Goal: Task Accomplishment & Management: Manage account settings

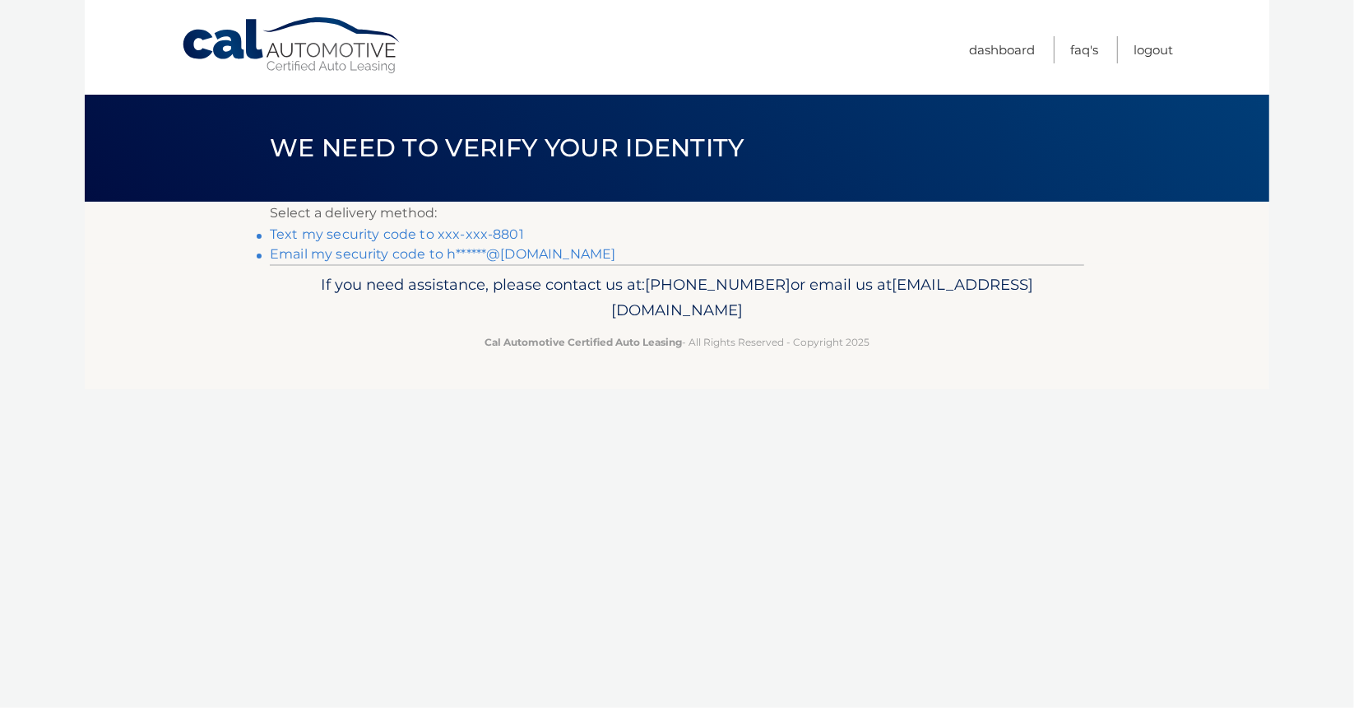
click at [465, 236] on link "Text my security code to xxx-xxx-8801" at bounding box center [397, 234] width 254 height 16
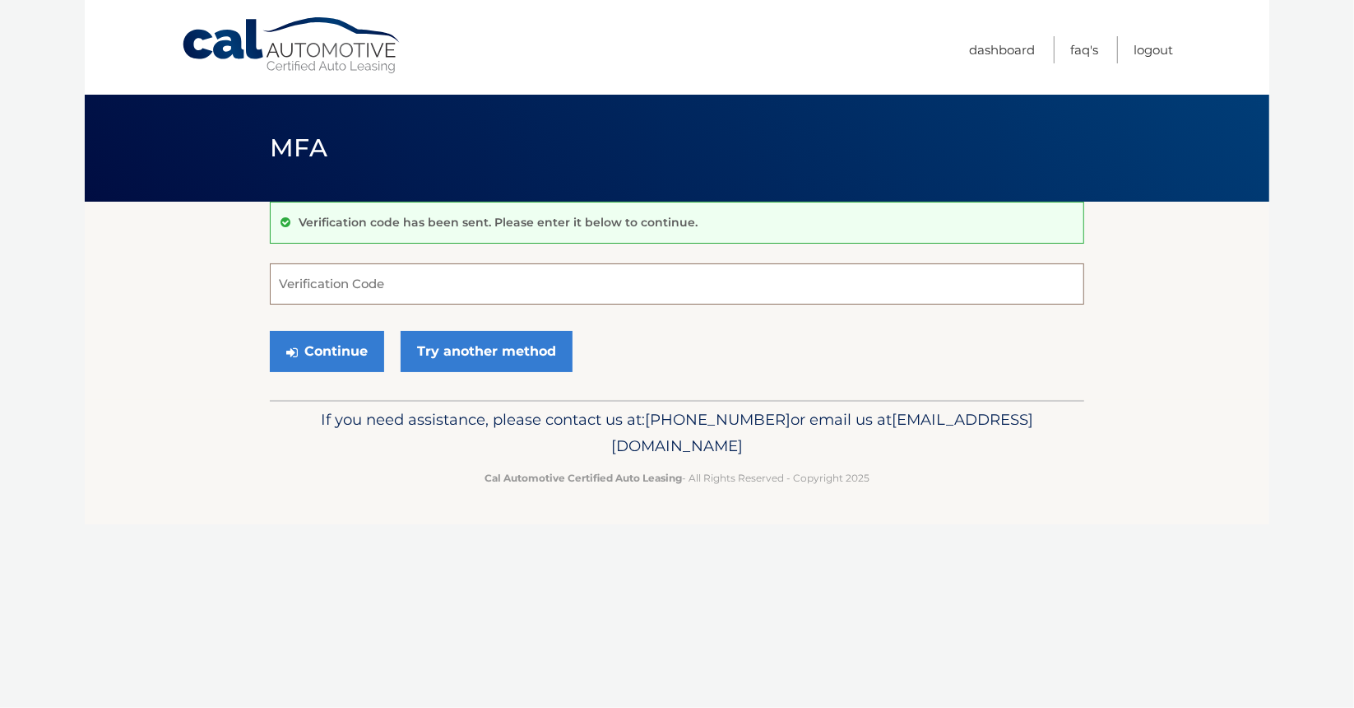
click at [429, 294] on input "Verification Code" at bounding box center [677, 283] width 814 height 41
type input "651012"
click at [270, 331] on button "Continue" at bounding box center [327, 351] width 114 height 41
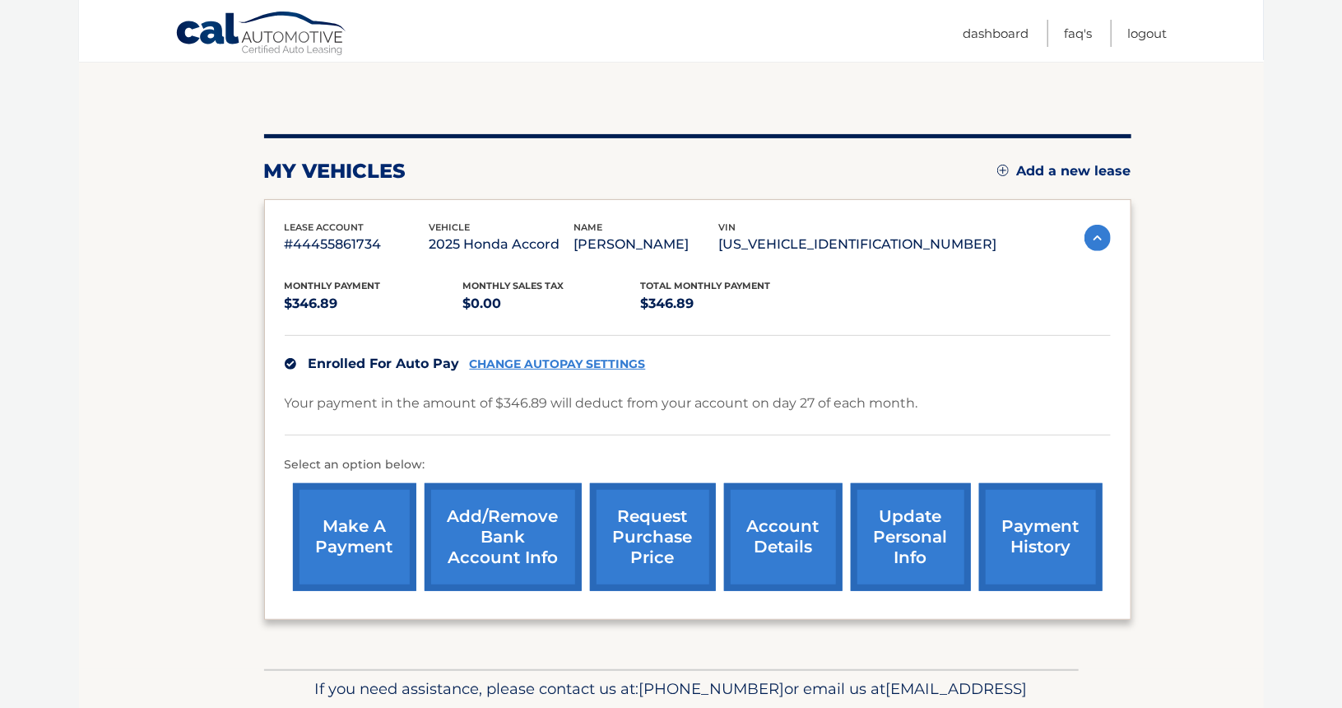
scroll to position [165, 0]
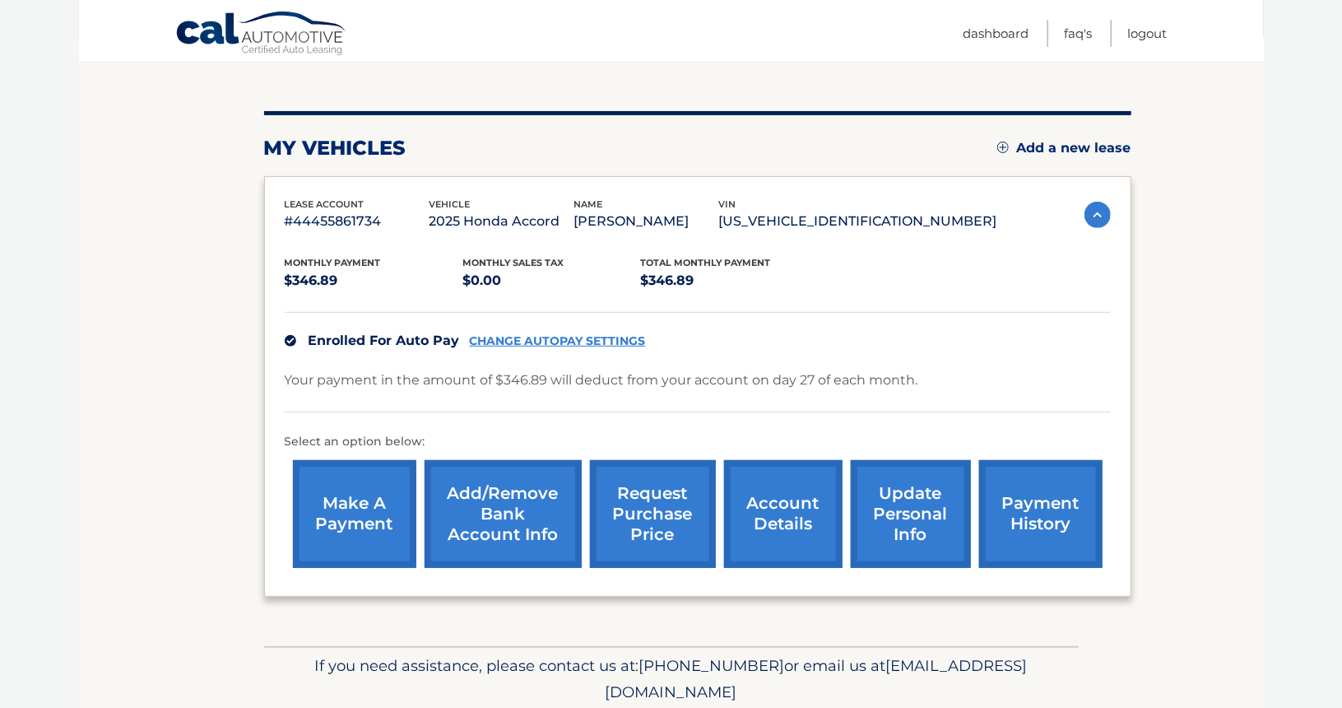
click at [899, 517] on link "update personal info" at bounding box center [911, 514] width 120 height 108
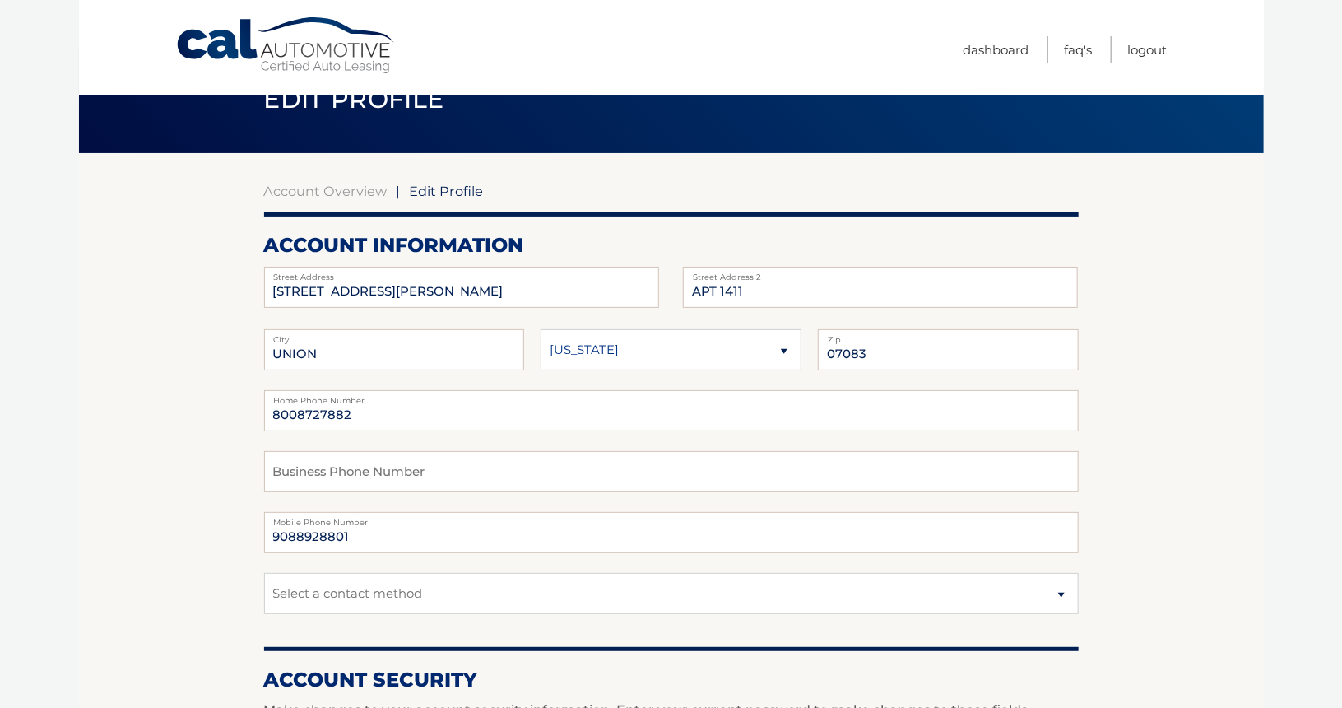
scroll to position [165, 0]
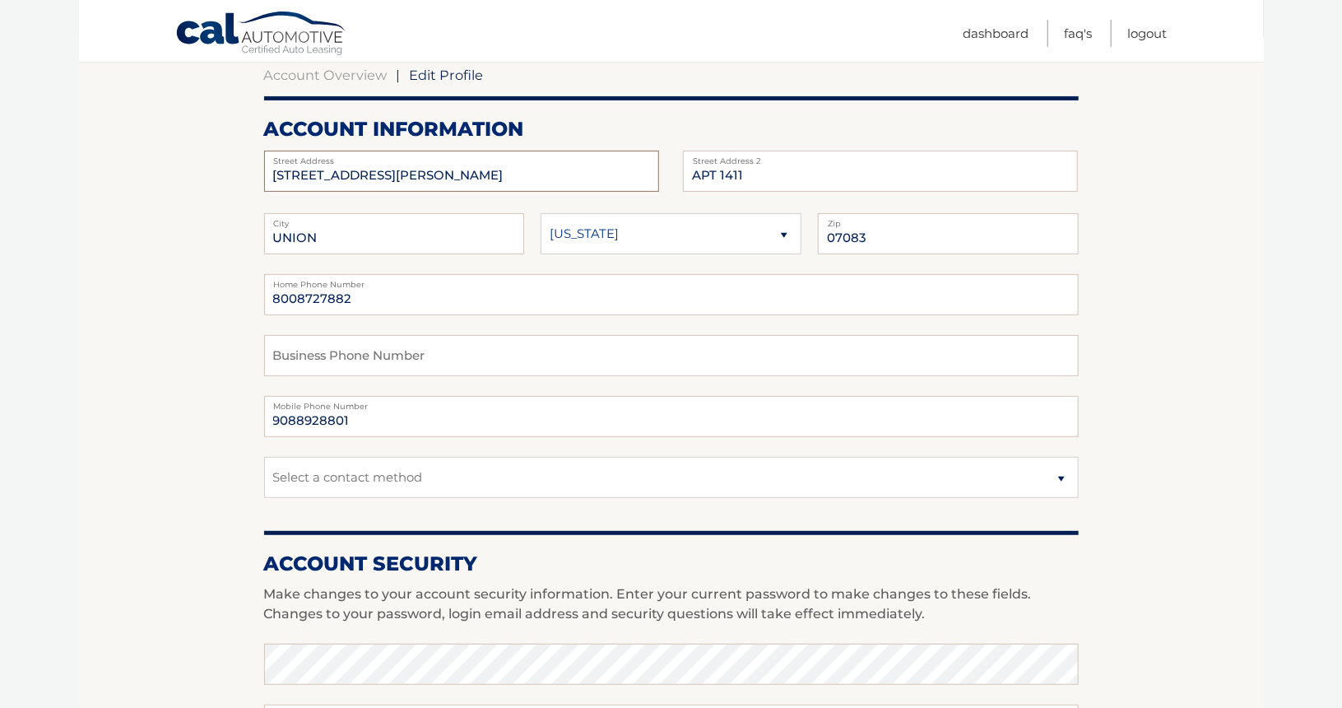
drag, startPoint x: 411, startPoint y: 175, endPoint x: 192, endPoint y: 158, distance: 220.3
click at [197, 156] on section "Account Overview | Edit Profile account information [STREET_ADDRESS][PERSON_NAM…" at bounding box center [671, 636] width 1185 height 1198
drag, startPoint x: 439, startPoint y: 177, endPoint x: 374, endPoint y: 165, distance: 66.0
click at [374, 165] on input "11 US Highway 1 Unit 414" at bounding box center [461, 171] width 395 height 41
click at [457, 175] on input "11 US Highway 1 Unit 414" at bounding box center [461, 171] width 395 height 41
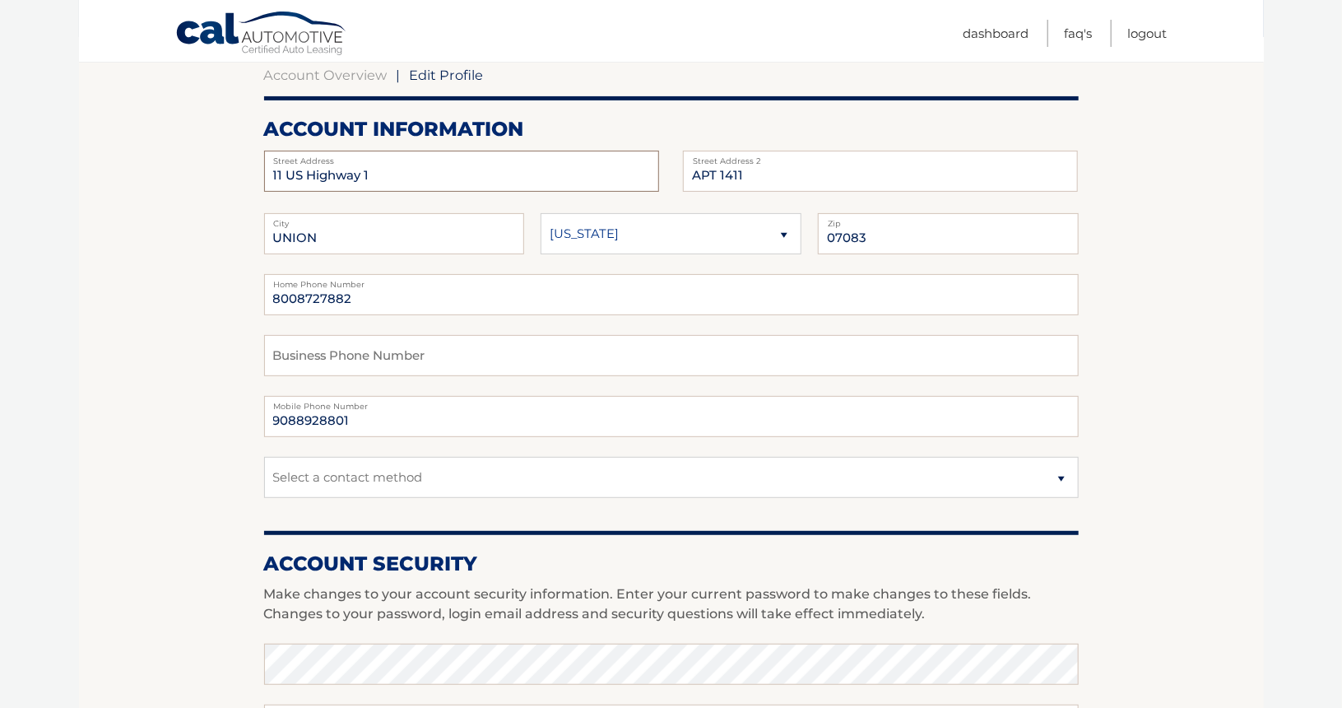
type input "11 US Highway 1"
type input "Unit 414"
type input "New Brunswick"
type input "08901"
drag, startPoint x: 376, startPoint y: 304, endPoint x: 0, endPoint y: 292, distance: 376.2
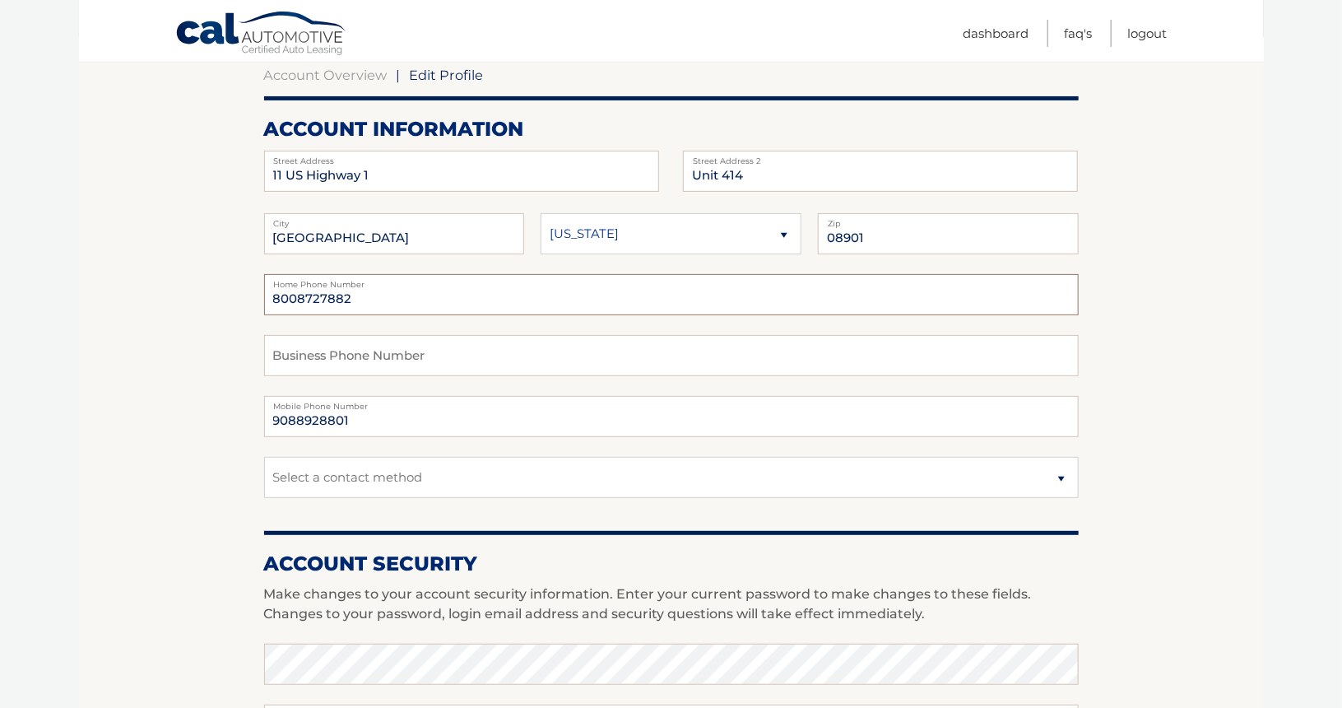
click at [0, 292] on body "Cal Automotive Menu Dashboard FAQ's Logout | Zip" at bounding box center [671, 189] width 1342 height 708
type input "9088928801"
click at [163, 420] on section "Account Overview | Edit Profile account information 11 US Highway 1 Street Addr…" at bounding box center [671, 636] width 1185 height 1198
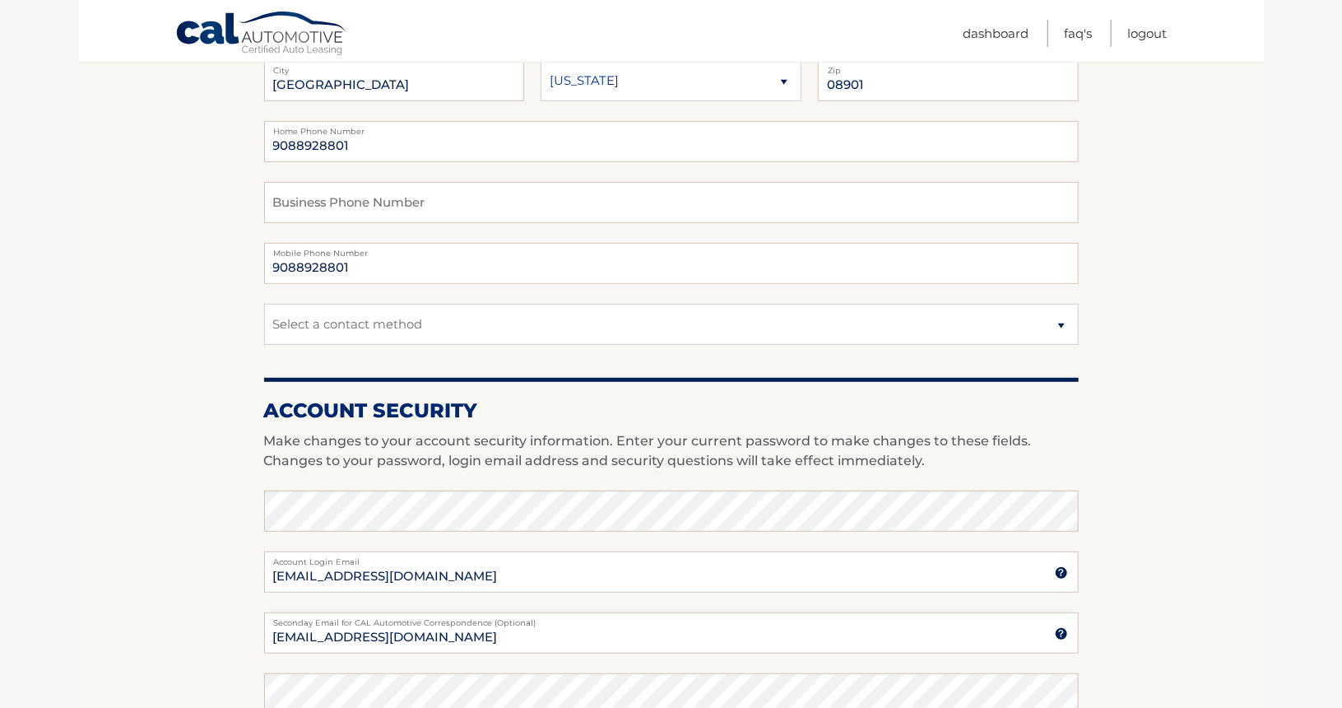
scroll to position [329, 0]
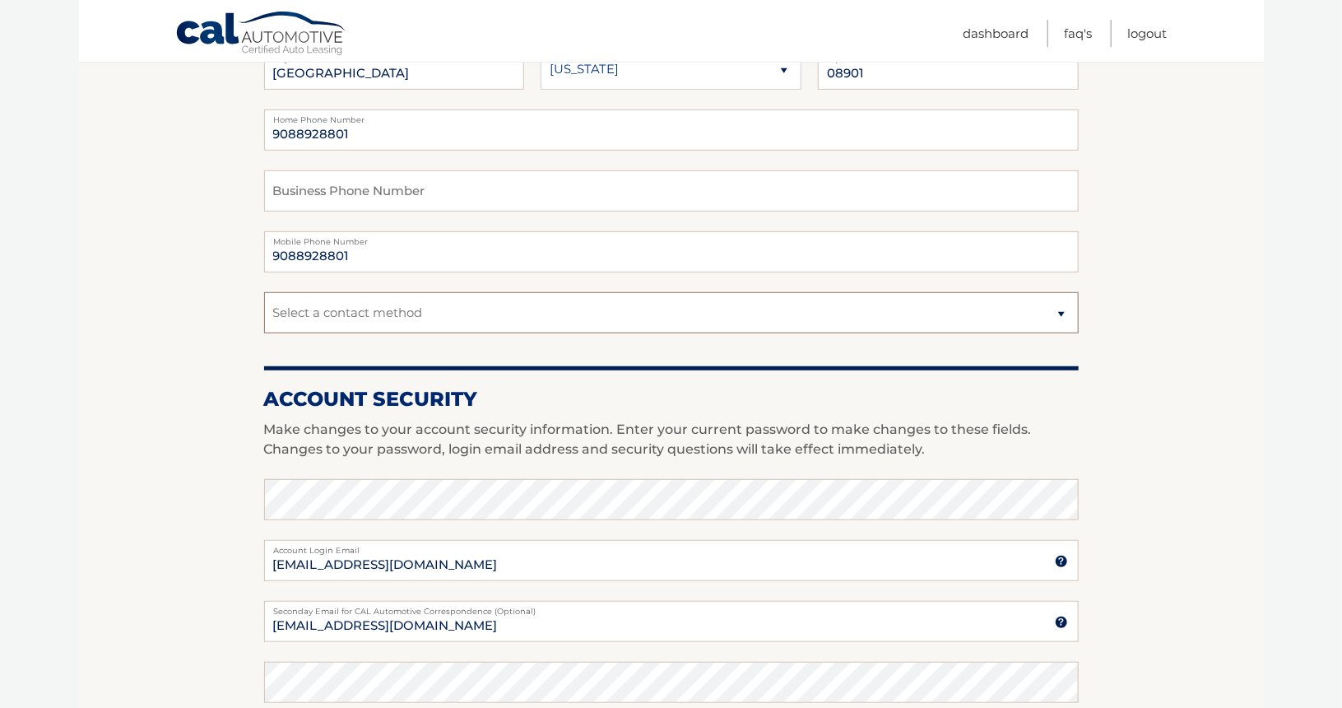
click at [450, 317] on select "Select a contact method Mobile Home" at bounding box center [671, 312] width 814 height 41
select select "1"
click at [264, 292] on select "Select a contact method Mobile Home" at bounding box center [671, 312] width 814 height 41
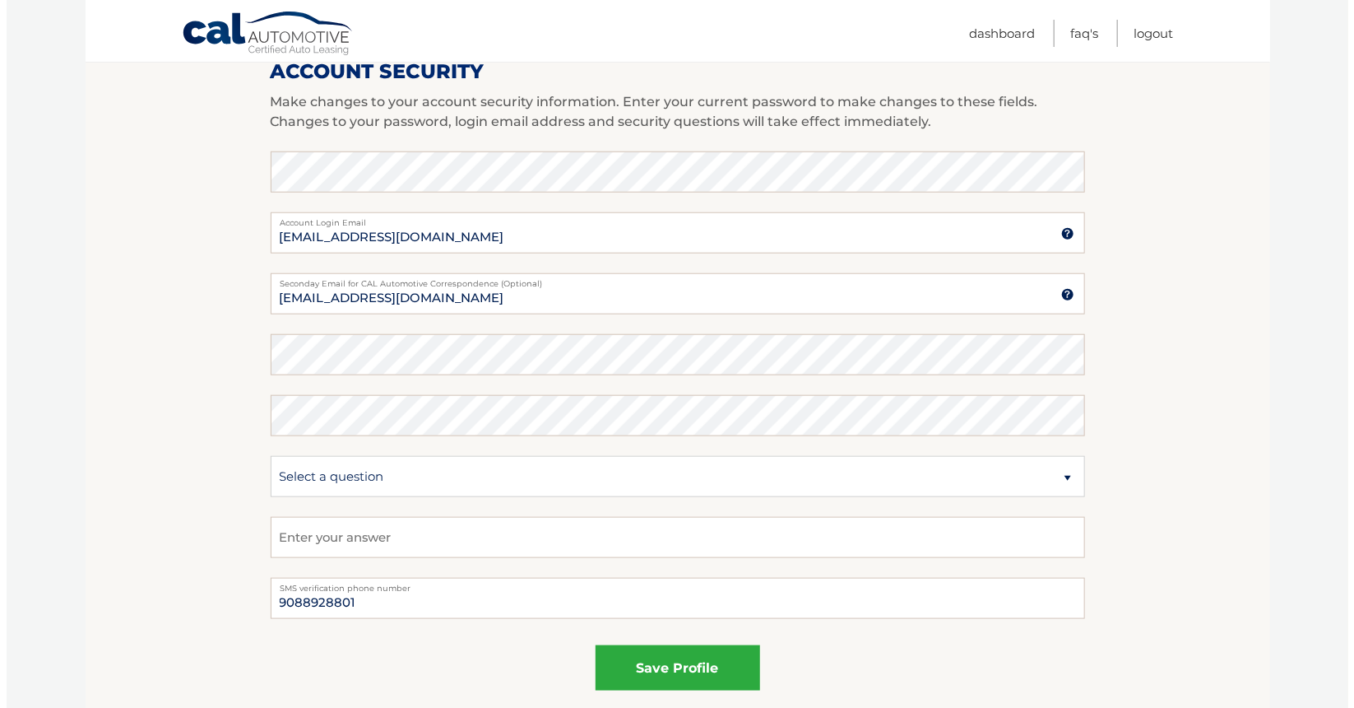
scroll to position [658, 0]
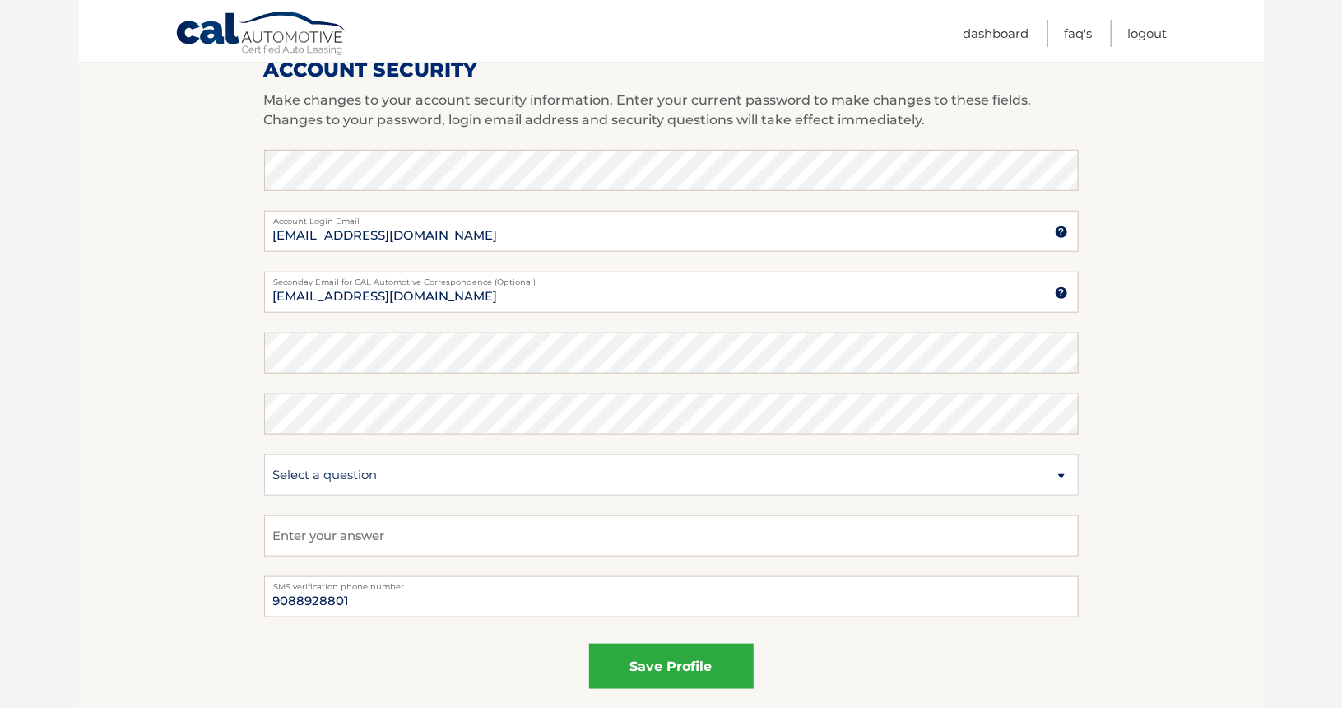
click at [227, 390] on section "Account Overview | Edit Profile account information 11 US Highway 1 Street Addr…" at bounding box center [671, 142] width 1185 height 1198
click at [341, 472] on select "Select a question What was the name of your elementary school? What is your mot…" at bounding box center [671, 474] width 814 height 41
select select "2"
click at [264, 454] on select "Select a question What was the name of your elementary school? What is your mot…" at bounding box center [671, 474] width 814 height 41
click at [364, 533] on input "text" at bounding box center [671, 535] width 814 height 41
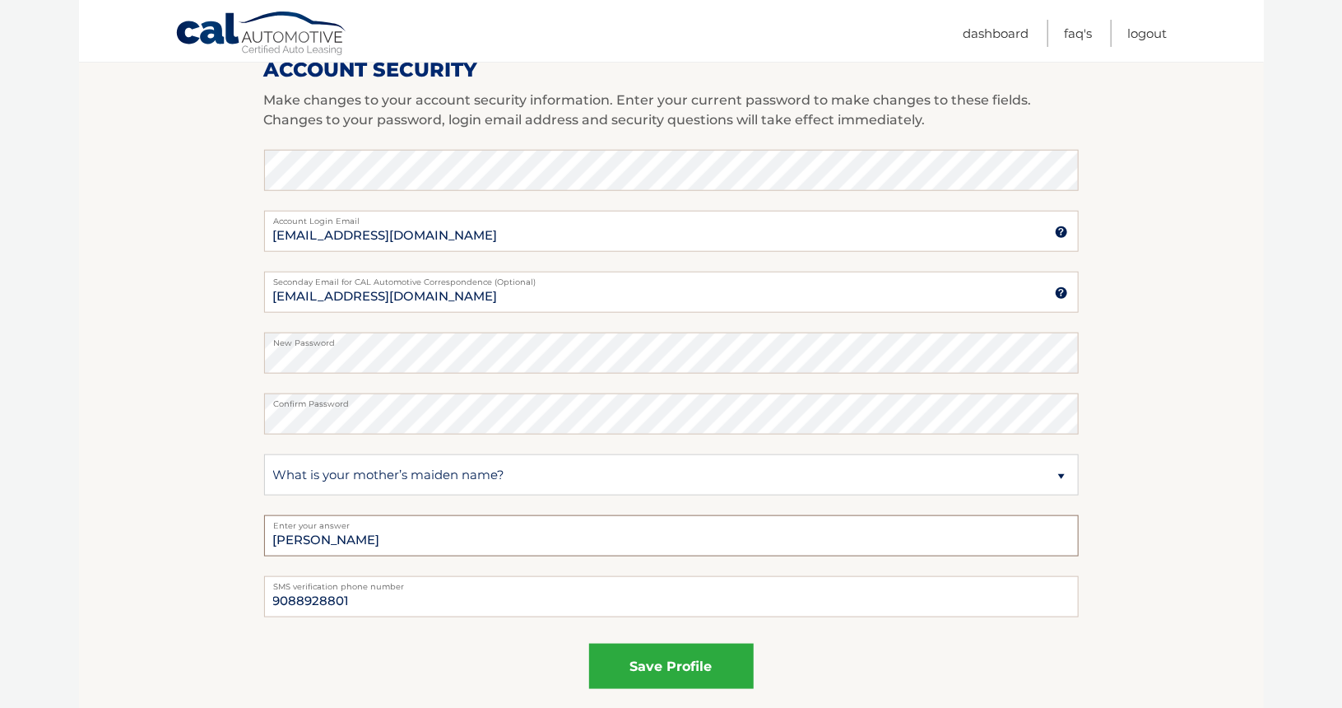
type input "Codd"
click at [115, 522] on section "Account Overview | Edit Profile account information 11 US Highway 1 Street Addr…" at bounding box center [671, 142] width 1185 height 1198
click at [717, 666] on button "save profile" at bounding box center [671, 665] width 165 height 45
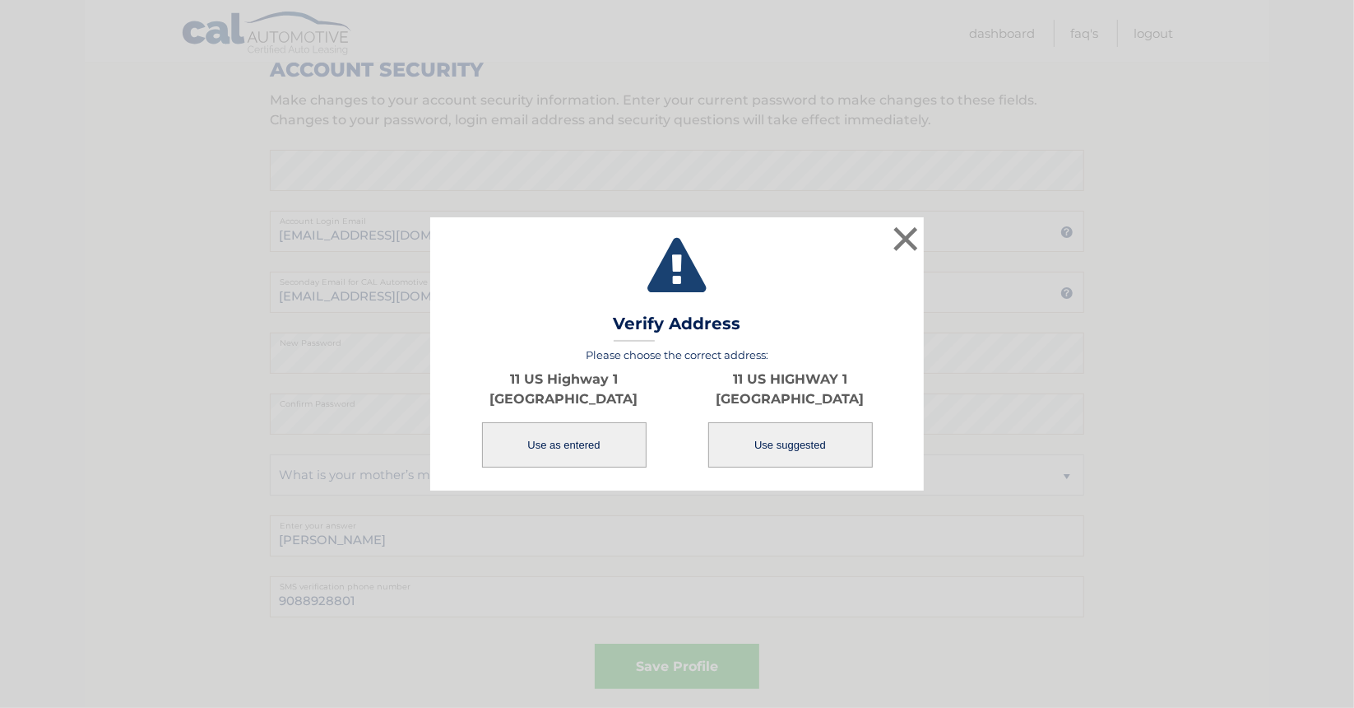
click at [811, 462] on button "Use suggested" at bounding box center [790, 444] width 165 height 45
type input "11 US HIGHWAY 1"
type input "NEW BRUNSWICK"
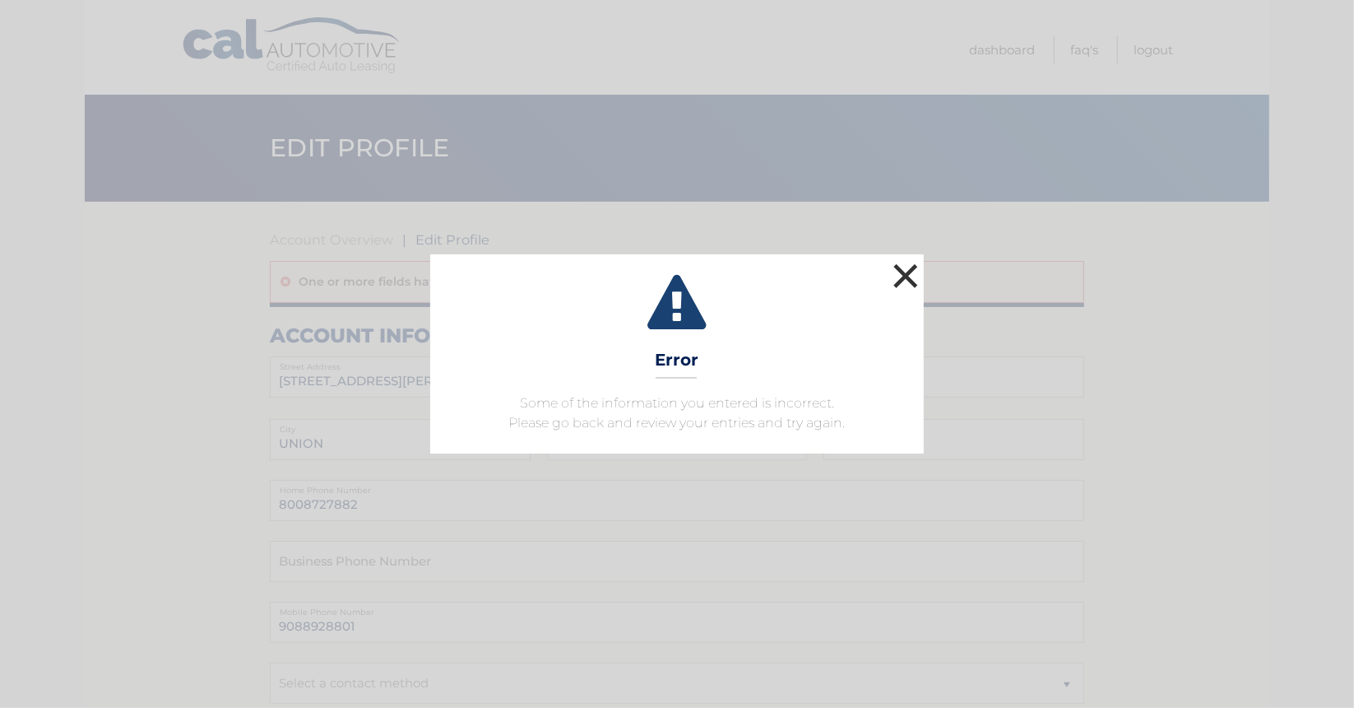
click at [912, 281] on button "×" at bounding box center [905, 275] width 33 height 33
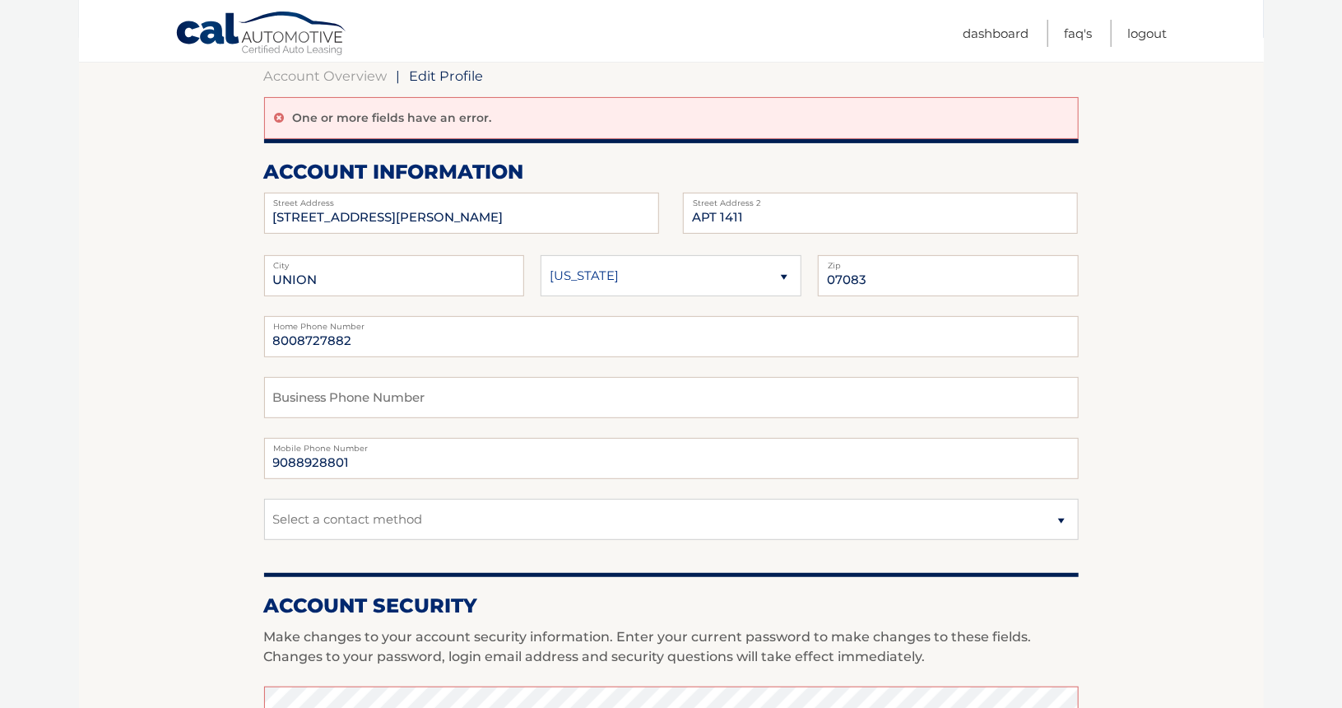
scroll to position [165, 0]
click at [429, 513] on select "Select a contact method Mobile Home" at bounding box center [671, 518] width 814 height 41
select select "1"
click at [264, 498] on select "Select a contact method Mobile Home" at bounding box center [671, 518] width 814 height 41
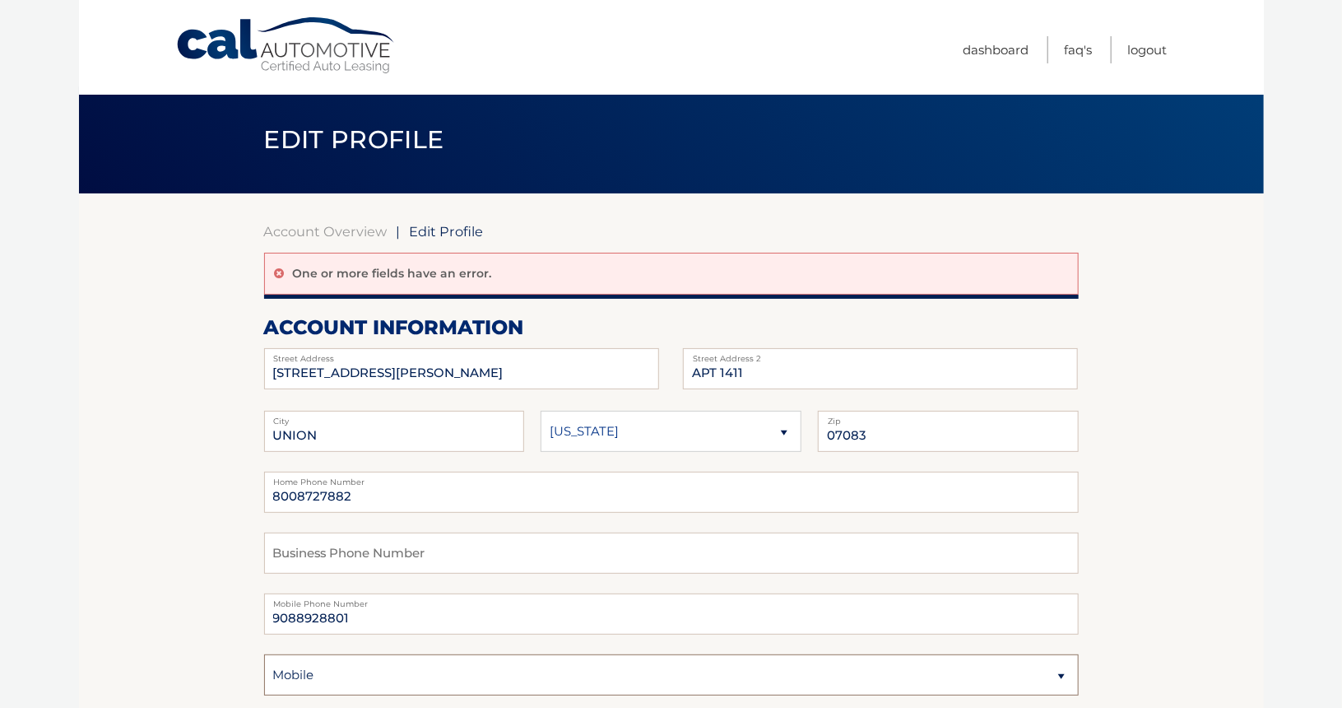
scroll to position [0, 0]
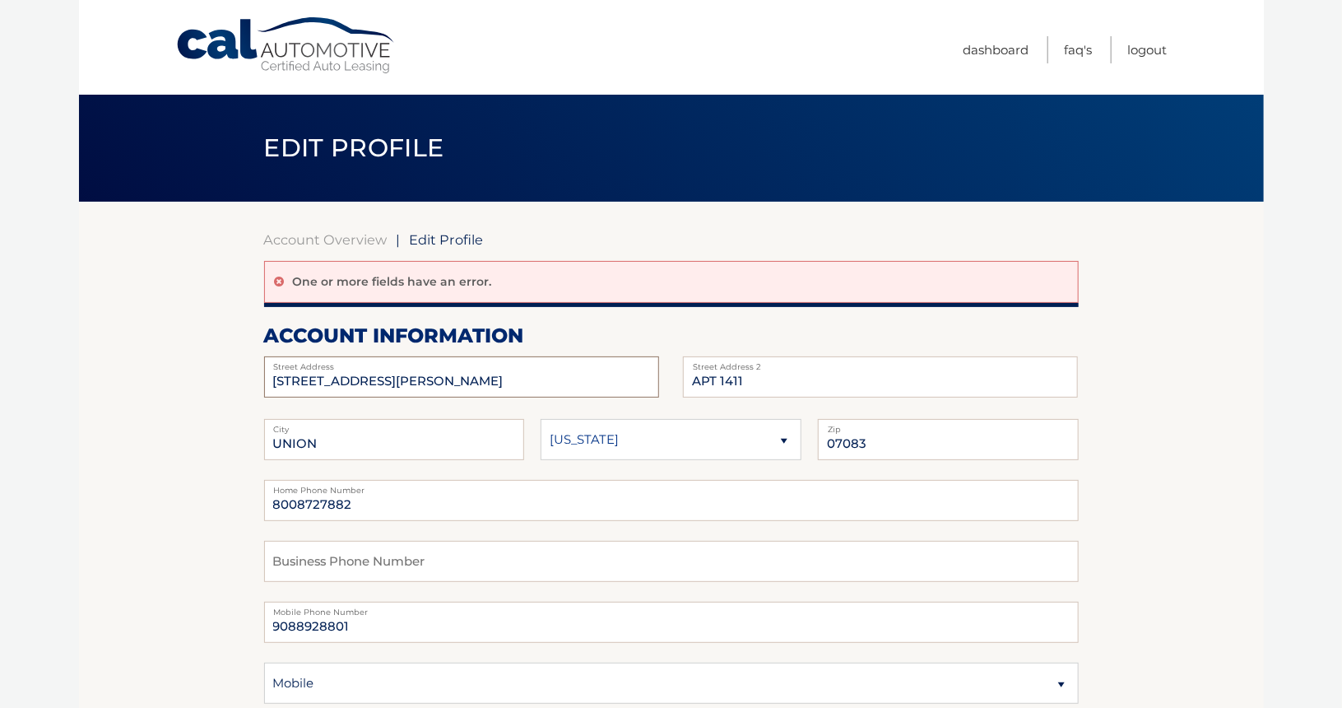
drag, startPoint x: 405, startPoint y: 372, endPoint x: 137, endPoint y: 379, distance: 268.3
drag, startPoint x: 475, startPoint y: 372, endPoint x: 378, endPoint y: 372, distance: 96.3
click at [378, 372] on input "11 US Highway 1 Unit 414" at bounding box center [461, 376] width 395 height 41
type input "11 US Highway 1"
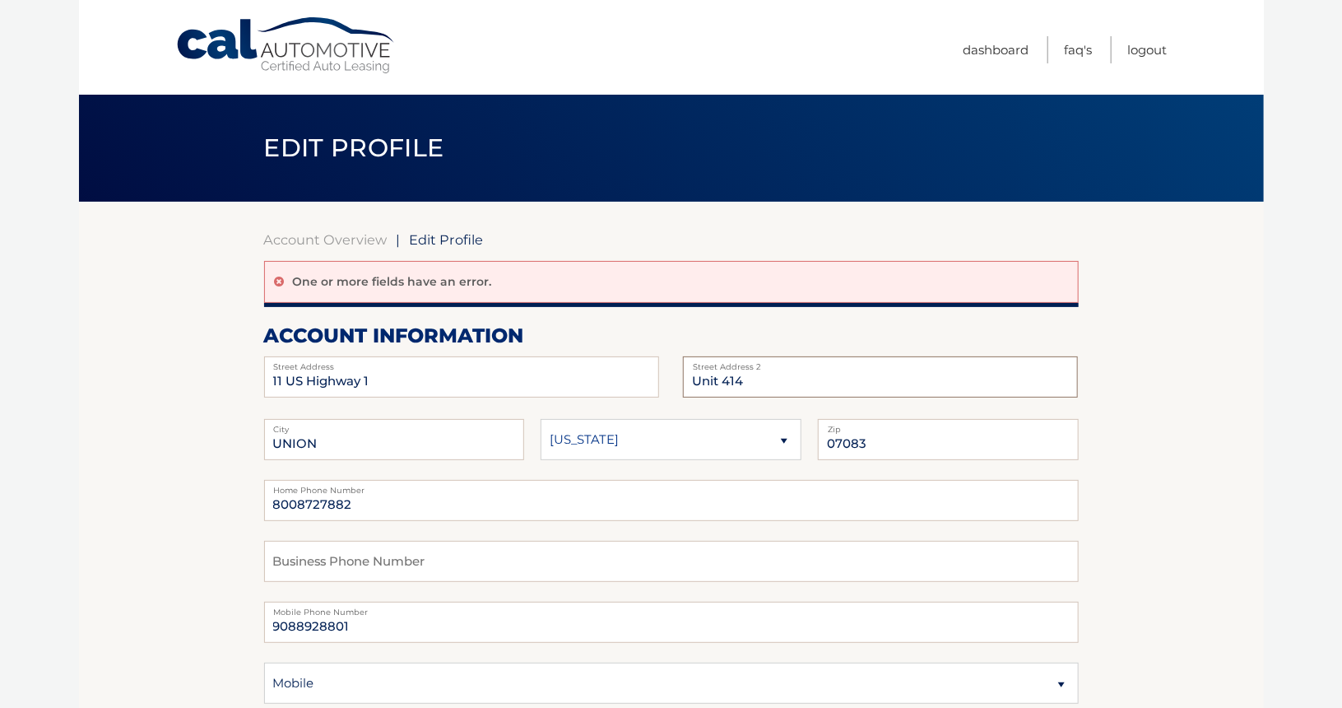
type input "Unit 414"
type input "New Brunswick"
type input "08901"
type input "9"
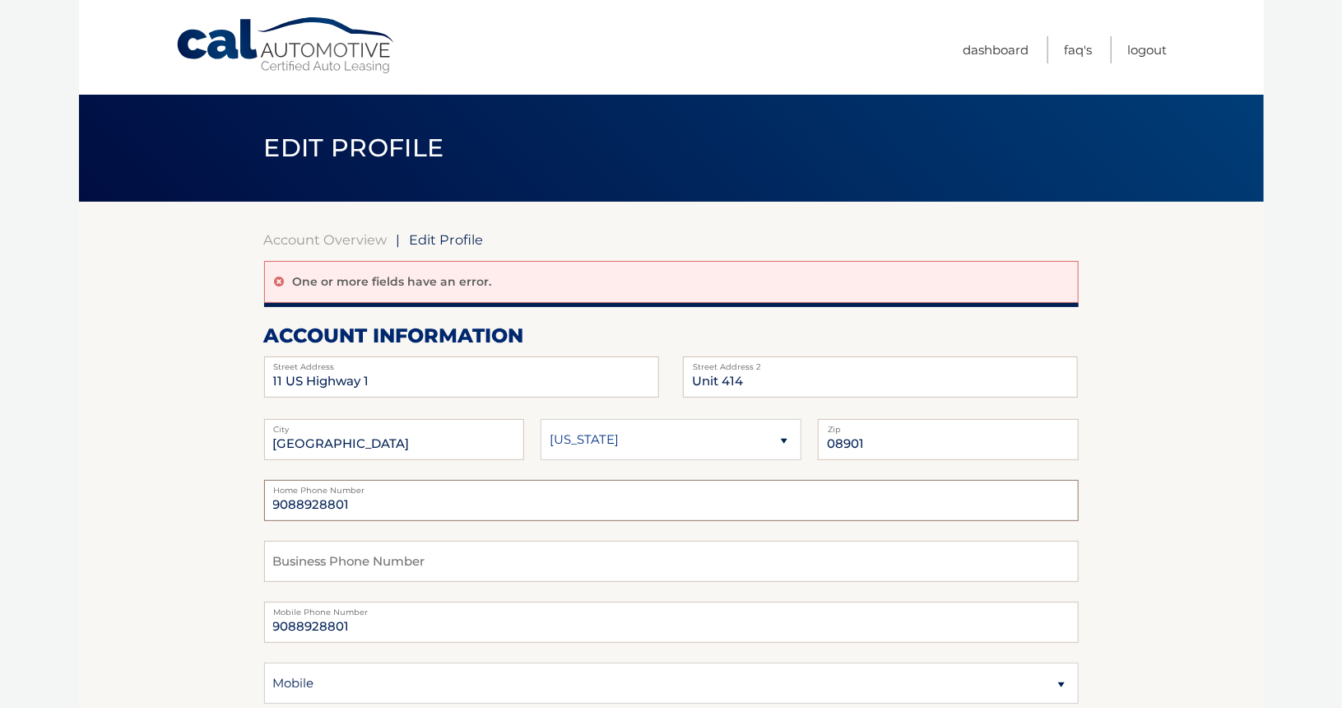
type input "9088928801"
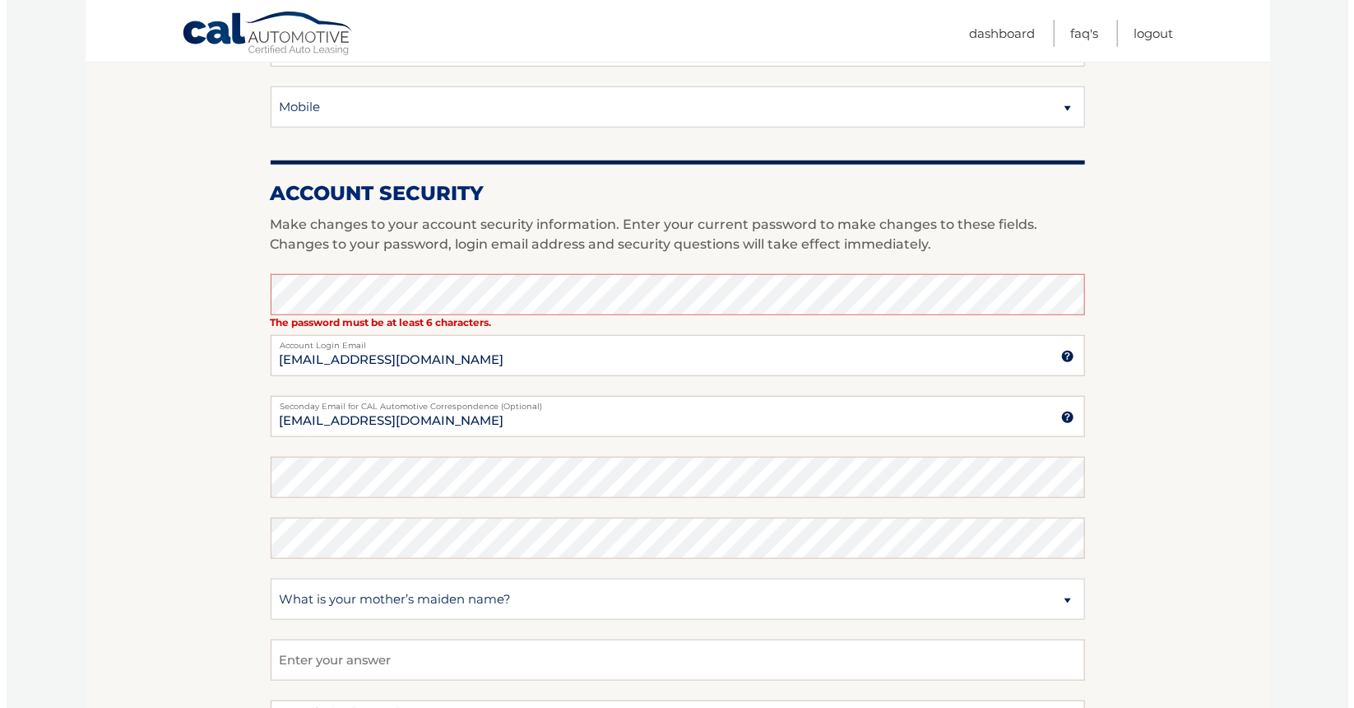
scroll to position [658, 0]
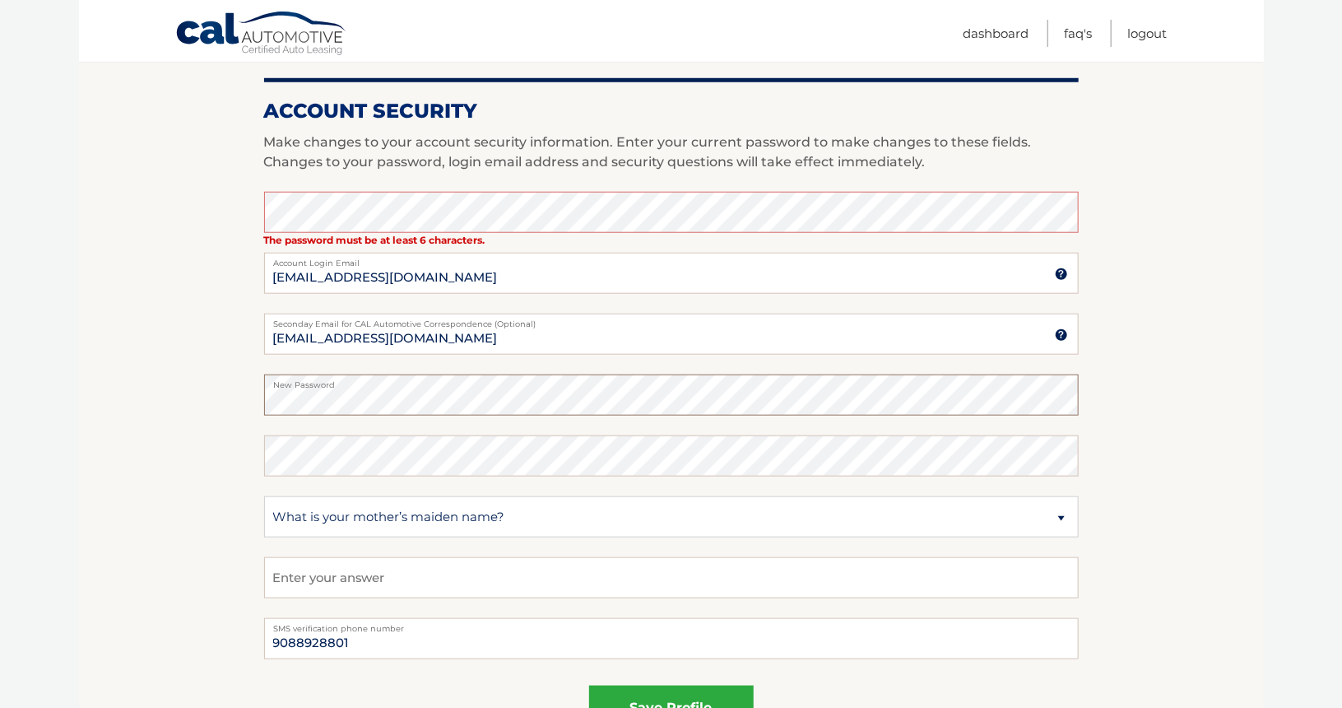
click at [217, 401] on section "Account Overview | Edit Profile One or more fields have an error. account infor…" at bounding box center [671, 163] width 1185 height 1240
click at [398, 590] on input "text" at bounding box center [671, 577] width 814 height 41
type input "Codd"
click at [655, 674] on div "Account Security Make changes to your account security information. Enter your …" at bounding box center [671, 414] width 814 height 672
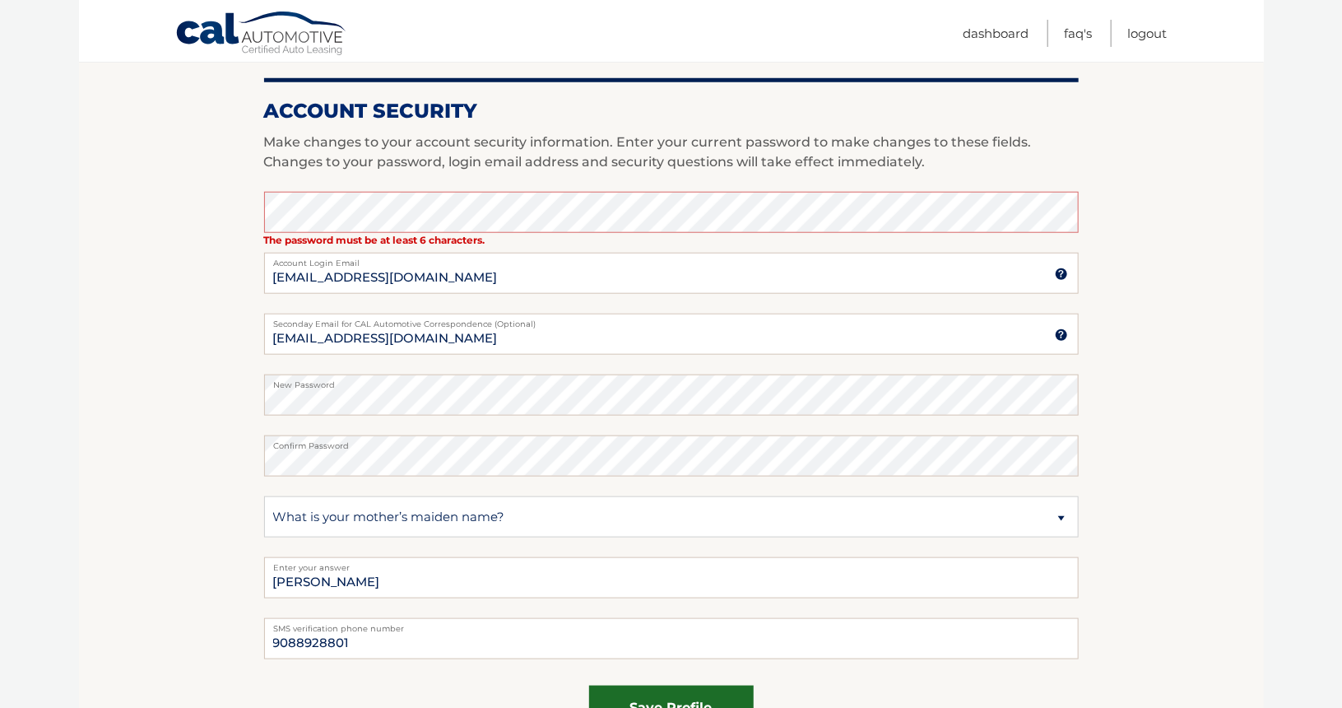
click at [647, 697] on button "save profile" at bounding box center [671, 707] width 165 height 45
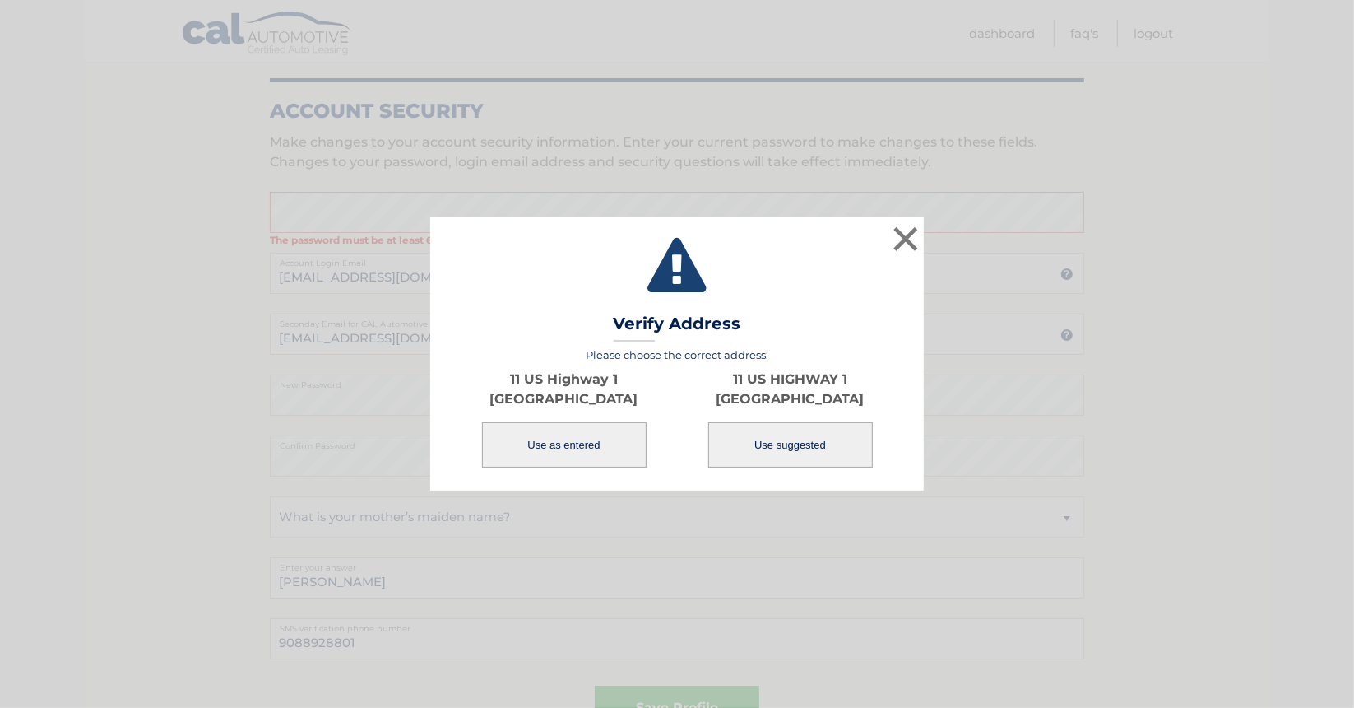
click at [759, 456] on button "Use suggested" at bounding box center [790, 444] width 165 height 45
type input "11 US HIGHWAY 1"
type input "NEW BRUNSWICK"
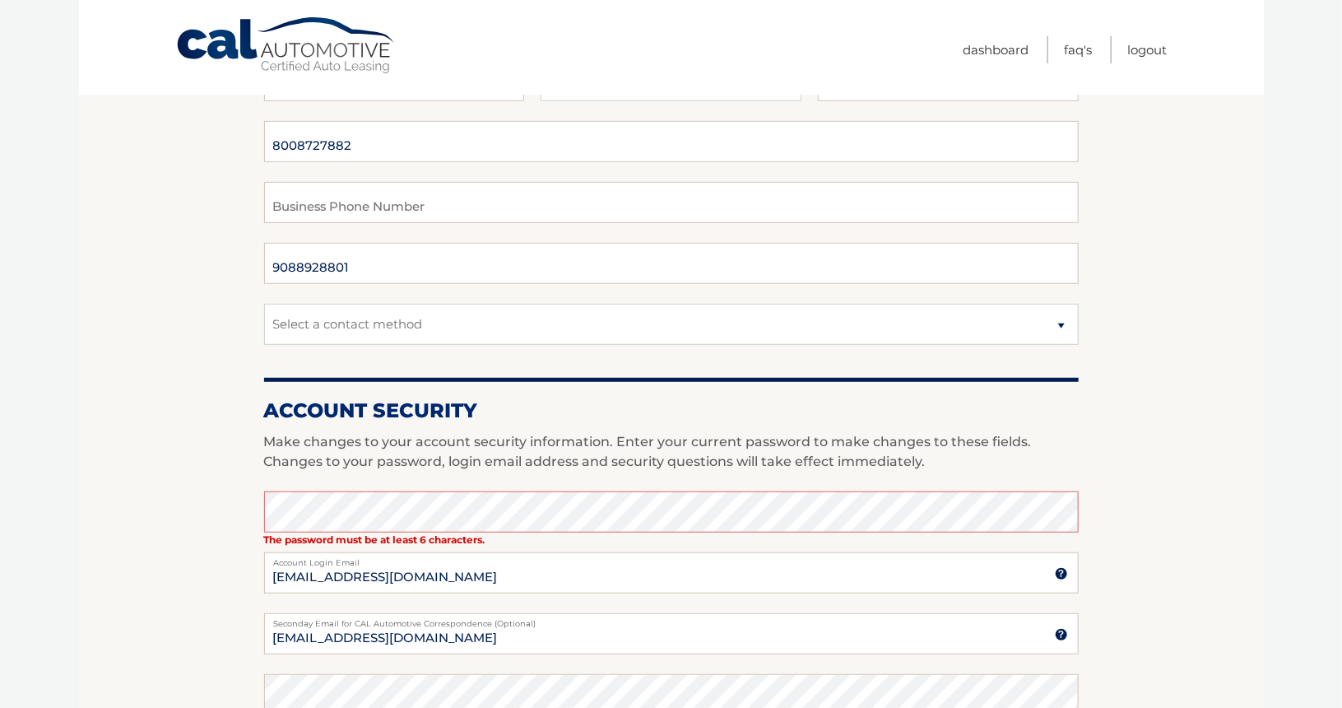
scroll to position [411, 0]
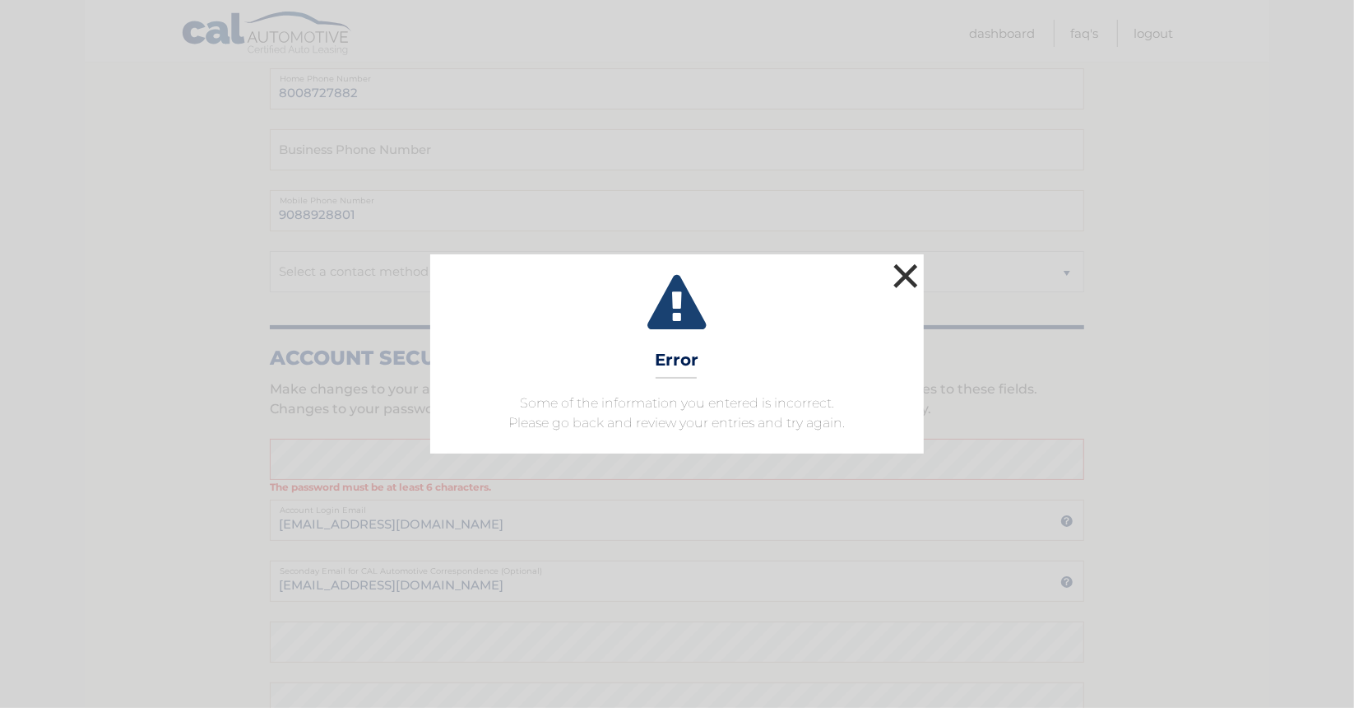
click at [919, 276] on button "×" at bounding box center [905, 275] width 33 height 33
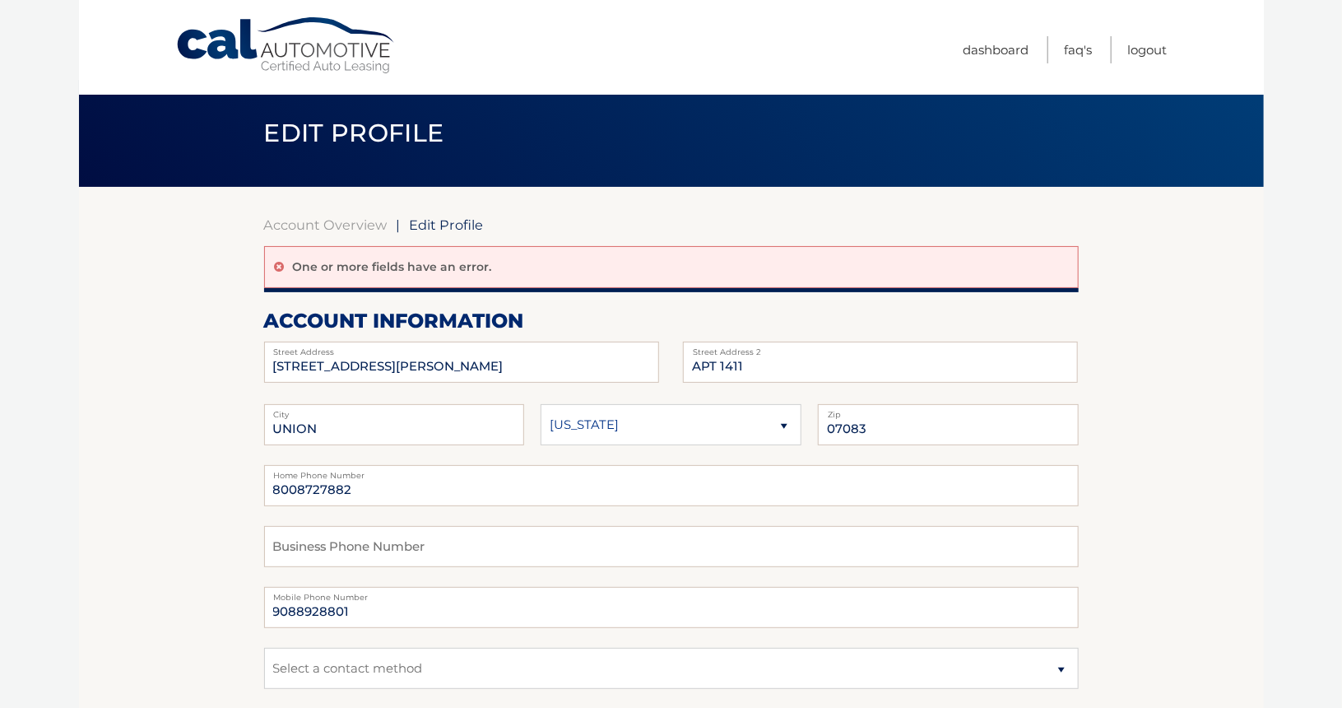
scroll to position [0, 0]
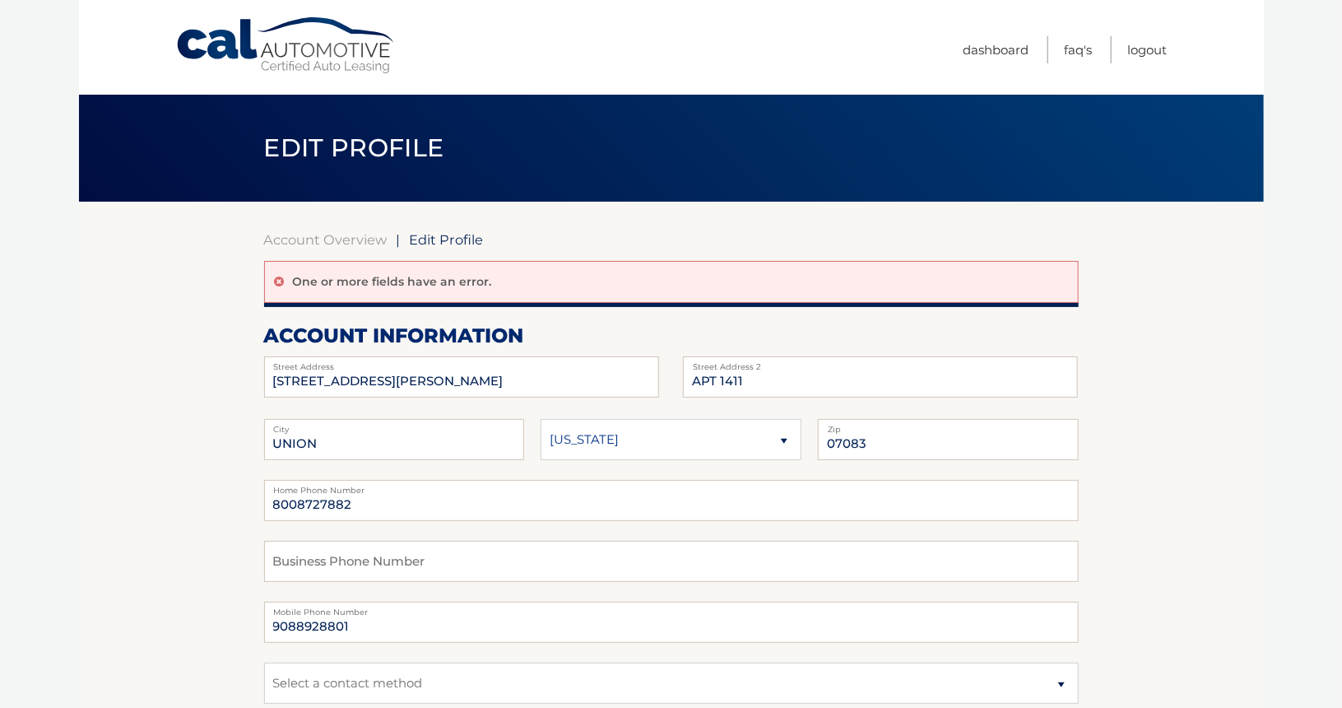
drag, startPoint x: 1223, startPoint y: 0, endPoint x: 160, endPoint y: 373, distance: 1126.4
click at [1084, 46] on link "FAQ's" at bounding box center [1079, 49] width 28 height 27
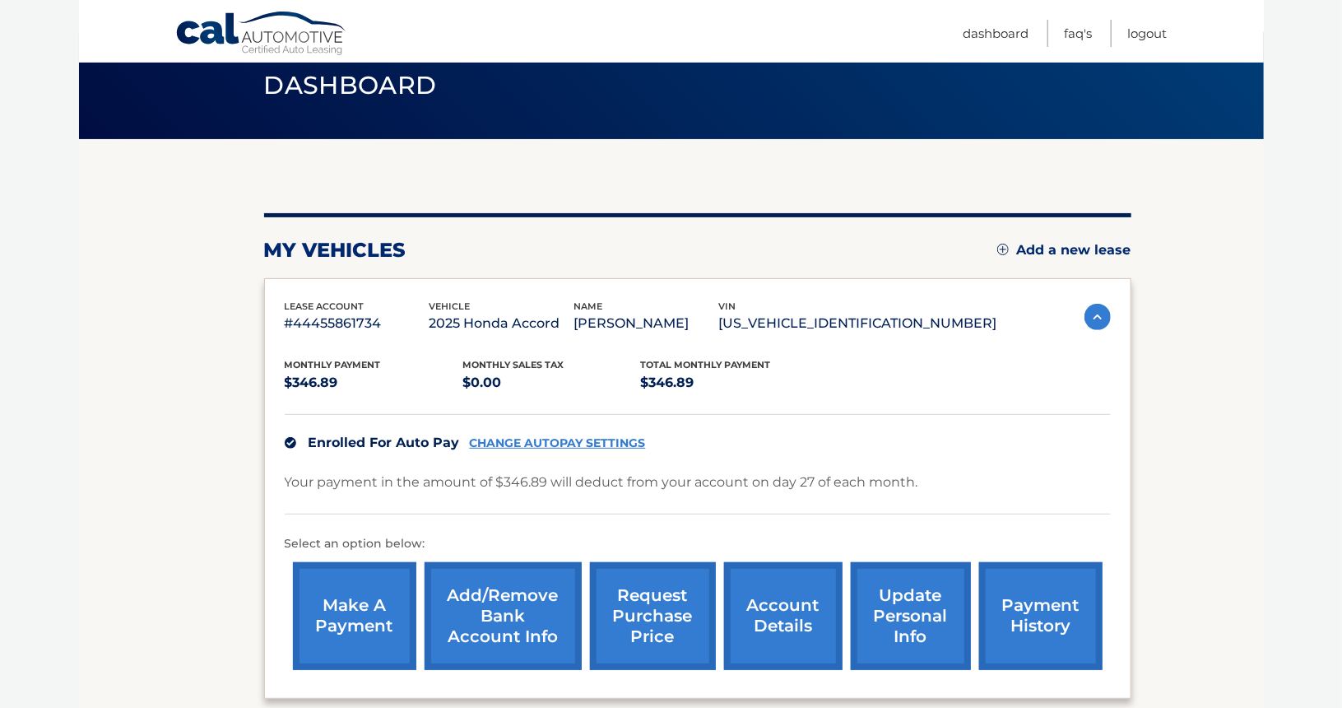
scroll to position [82, 0]
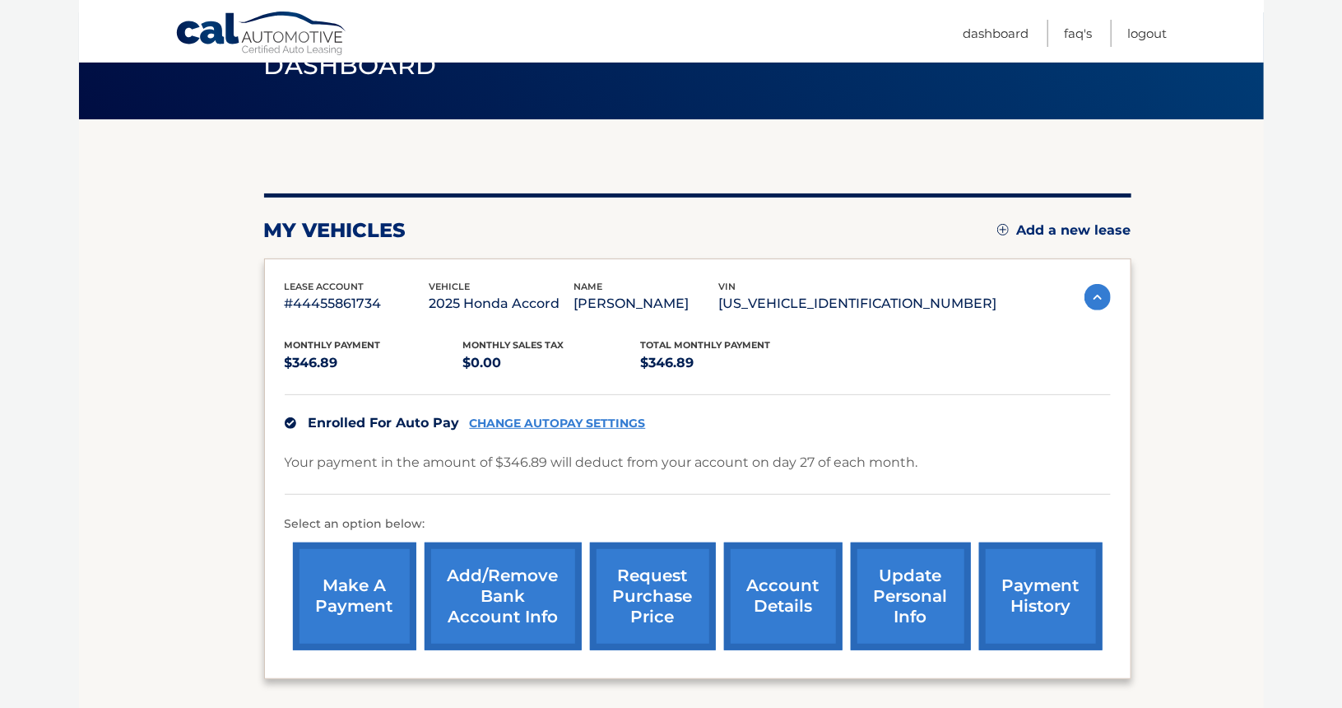
click at [903, 575] on link "update personal info" at bounding box center [911, 596] width 120 height 108
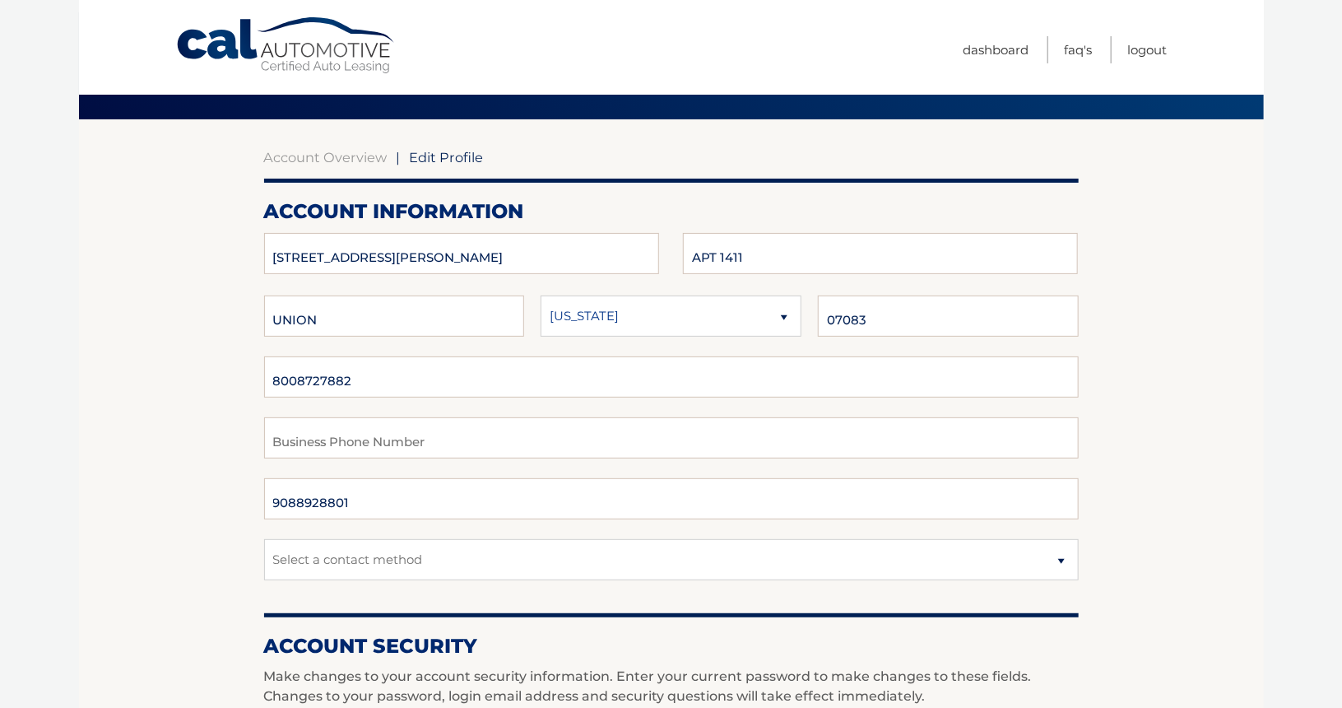
scroll to position [82, 0]
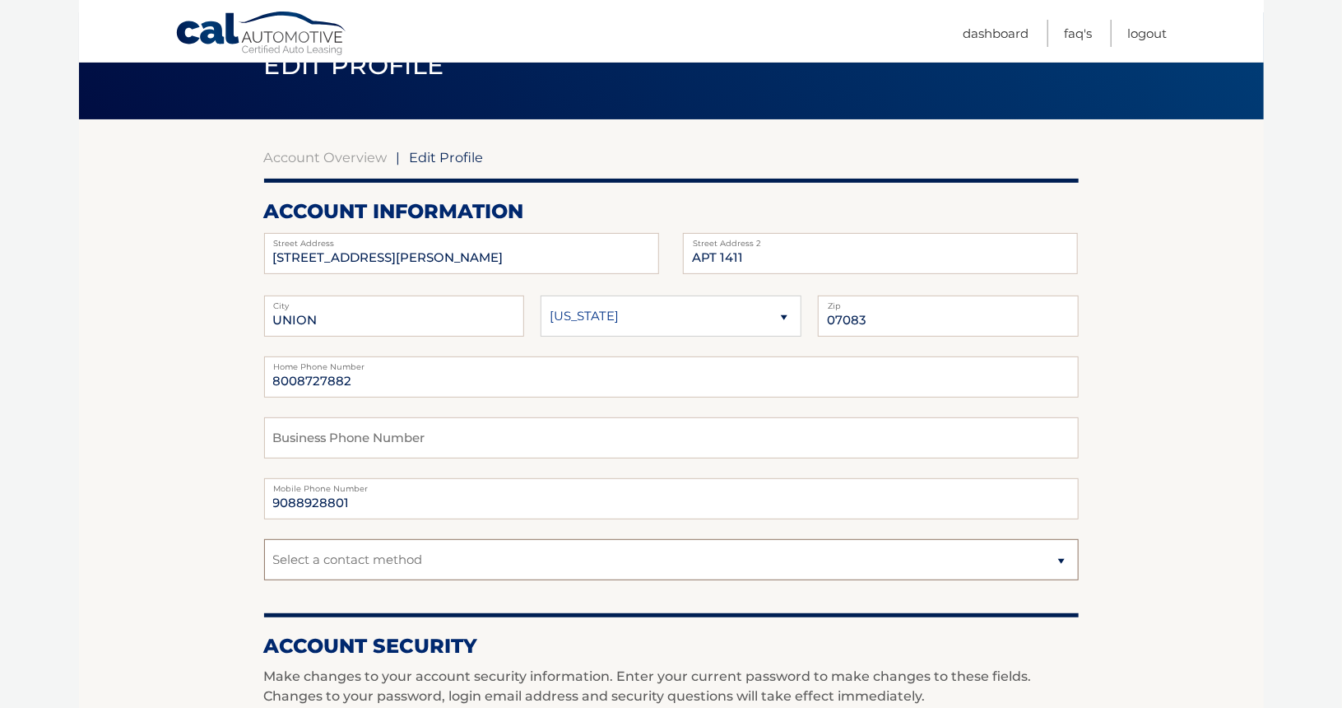
click at [415, 565] on select "Select a contact method Mobile Home" at bounding box center [671, 559] width 814 height 41
select select "1"
click at [264, 539] on select "Select a contact method Mobile Home" at bounding box center [671, 559] width 814 height 41
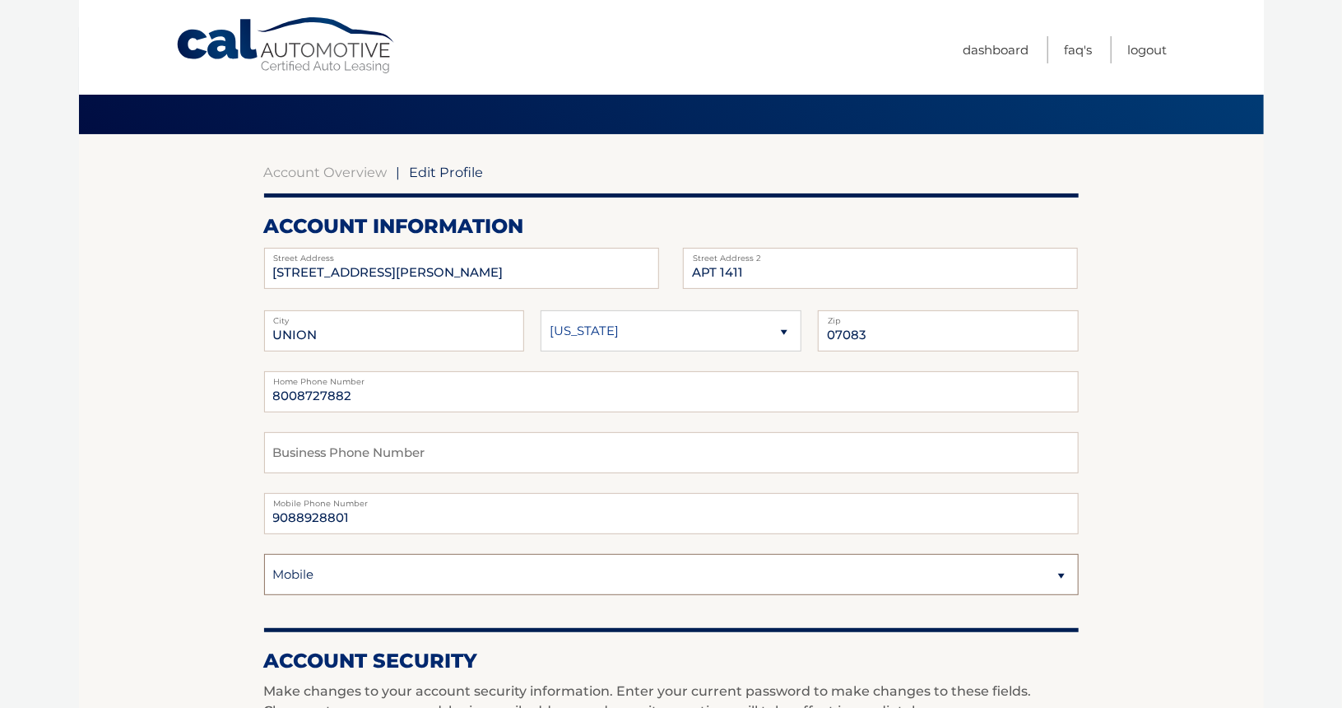
scroll to position [0, 0]
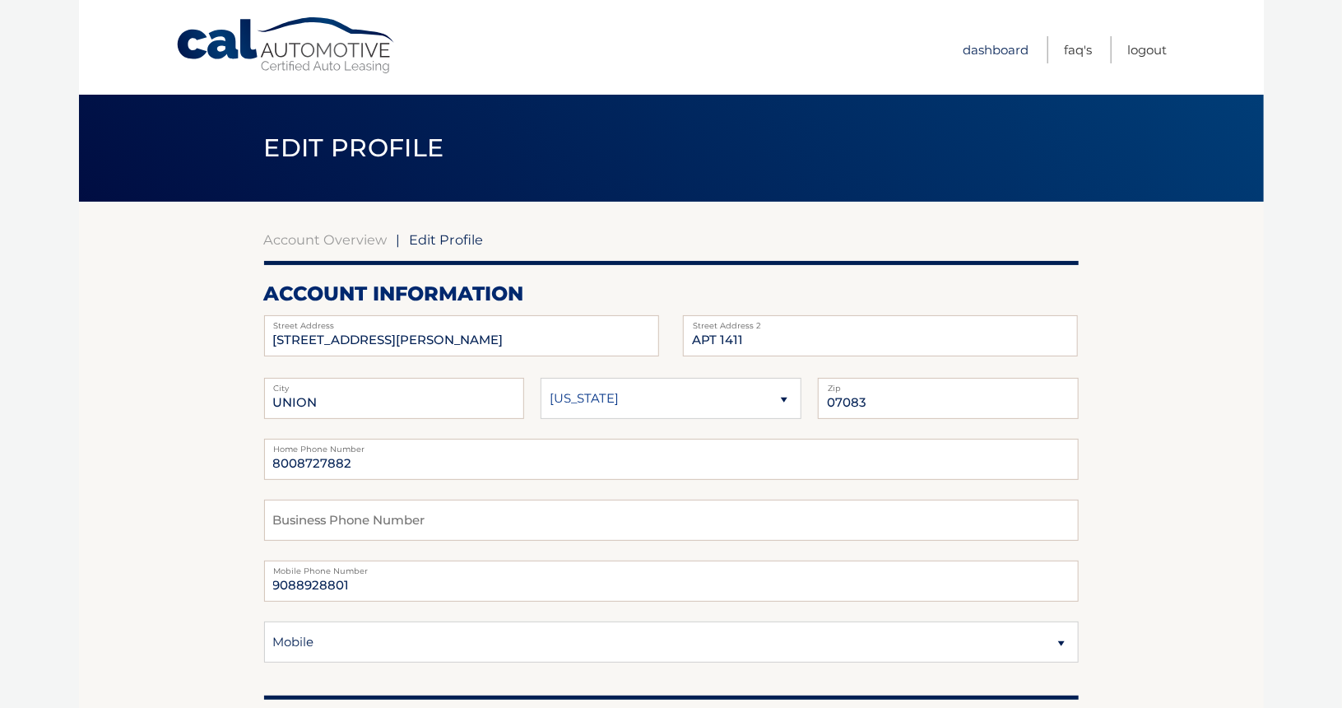
click at [1009, 58] on link "Dashboard" at bounding box center [996, 49] width 66 height 27
